Goal: Find specific page/section: Find specific page/section

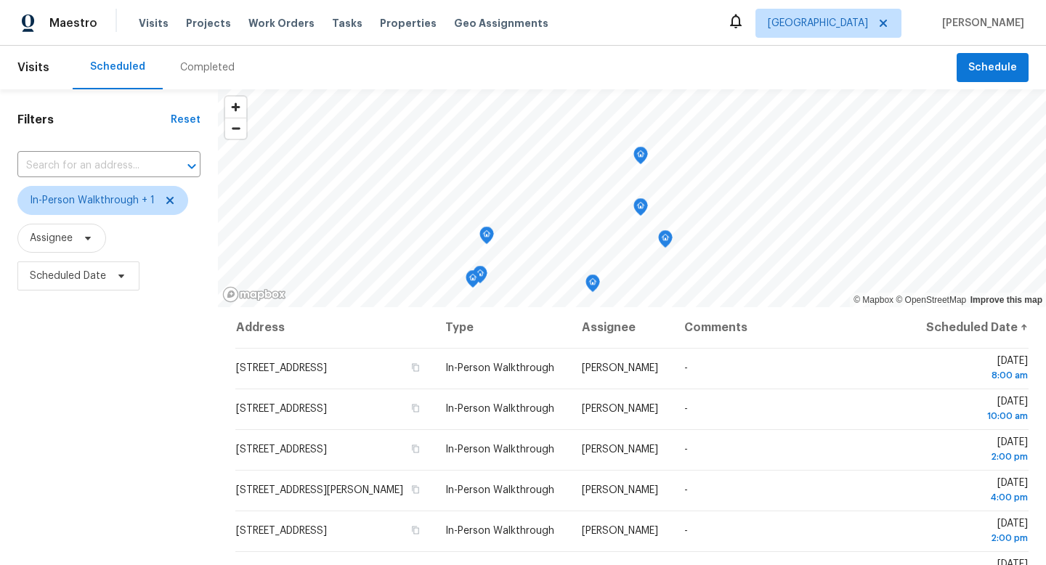
scroll to position [153, 0]
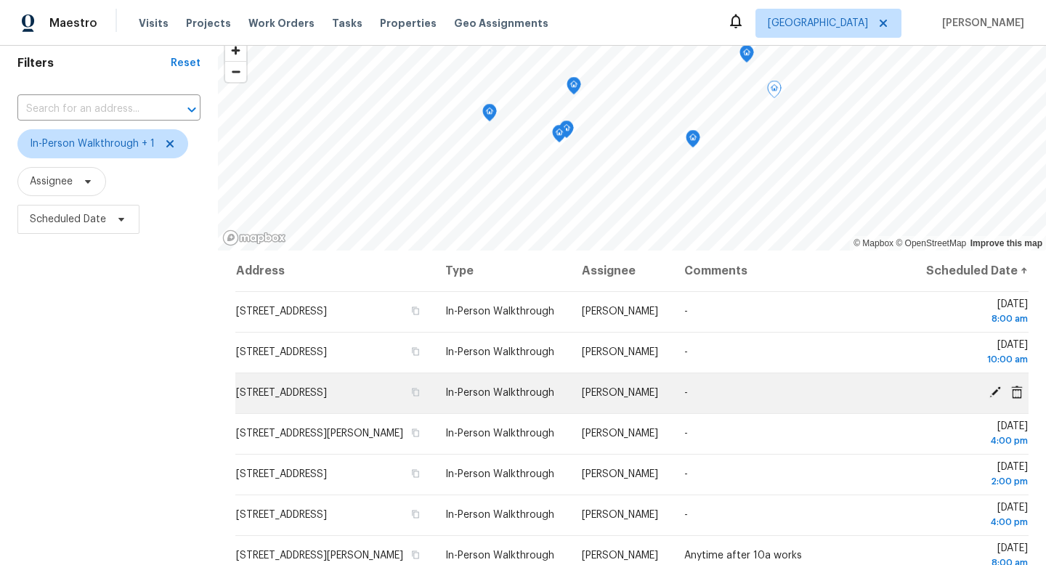
scroll to position [17, 0]
